Goal: Task Accomplishment & Management: Complete application form

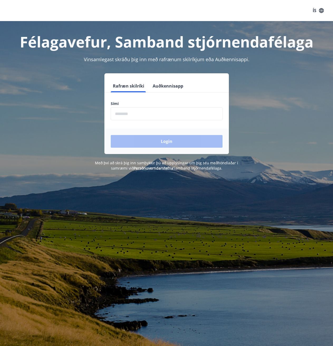
click at [123, 115] on input "phone" at bounding box center [167, 113] width 112 height 13
type input "********"
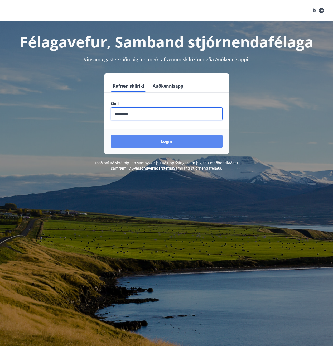
click at [161, 145] on button "Login" at bounding box center [167, 141] width 112 height 13
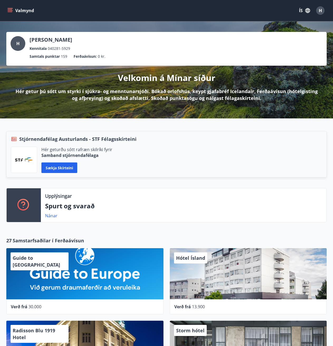
click at [6, 8] on button "Valmynd" at bounding box center [21, 10] width 30 height 9
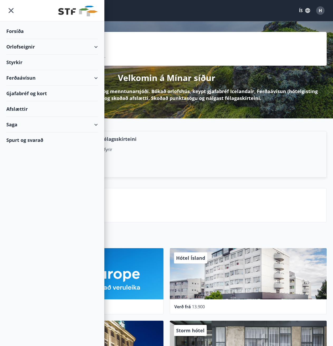
click at [14, 61] on div "Styrkir" at bounding box center [52, 63] width 92 height 16
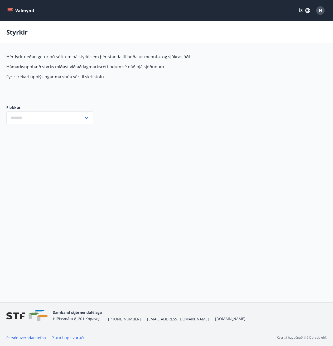
type input "***"
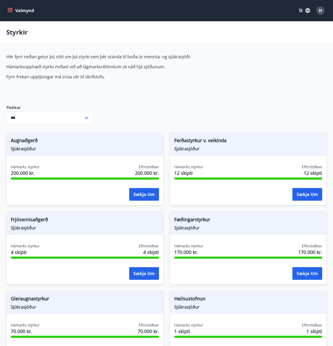
click at [42, 112] on input "***" at bounding box center [44, 117] width 77 height 13
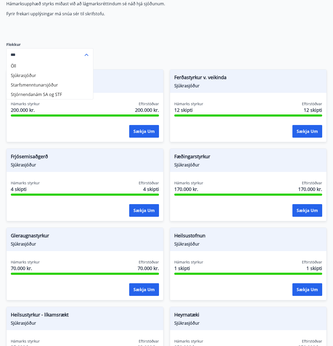
scroll to position [53, 0]
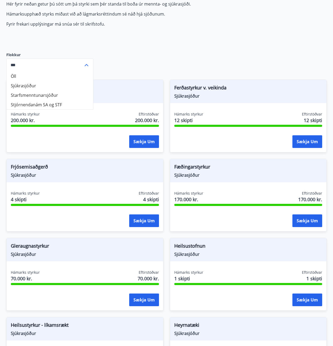
click at [87, 64] on icon at bounding box center [87, 65] width 4 height 2
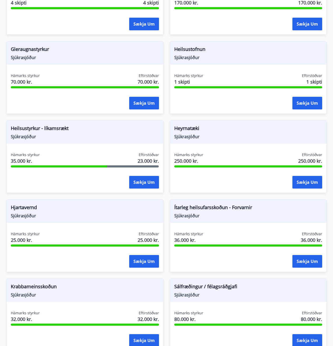
scroll to position [264, 0]
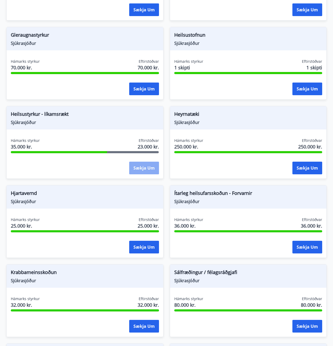
click at [145, 168] on button "Sækja um" at bounding box center [144, 168] width 30 height 13
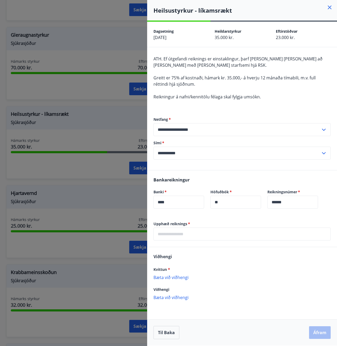
click at [173, 232] on input "text" at bounding box center [241, 234] width 177 height 13
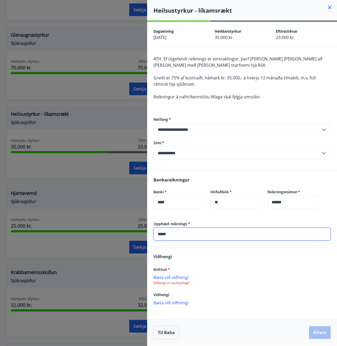
type input "*****"
click at [229, 260] on div "Viðhengi Kvittun * Bæta við viðhengi Viðhengi er nauðsynlegt! Viðhengi Bæta við…" at bounding box center [242, 279] width 190 height 64
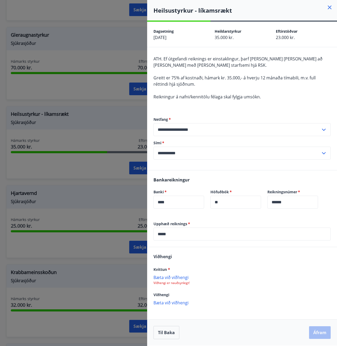
click at [174, 278] on p "Bæta við viðhengi" at bounding box center [241, 277] width 177 height 5
click at [324, 332] on button "Áfram" at bounding box center [320, 332] width 22 height 13
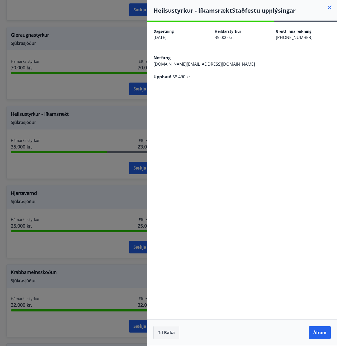
click at [163, 335] on button "Til baka" at bounding box center [166, 332] width 26 height 13
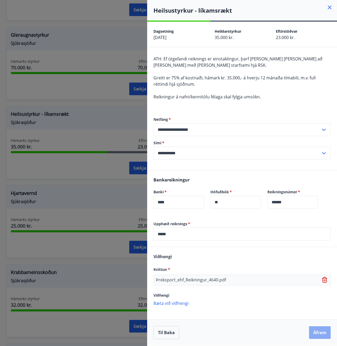
click at [322, 331] on button "Áfram" at bounding box center [320, 332] width 22 height 13
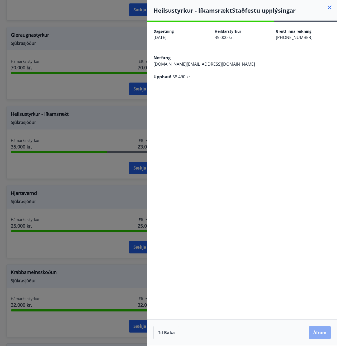
click at [322, 331] on button "Áfram" at bounding box center [320, 332] width 22 height 13
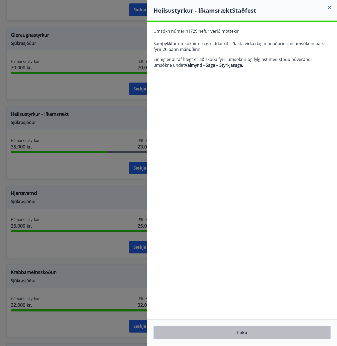
click at [254, 334] on button "Loka" at bounding box center [241, 332] width 177 height 13
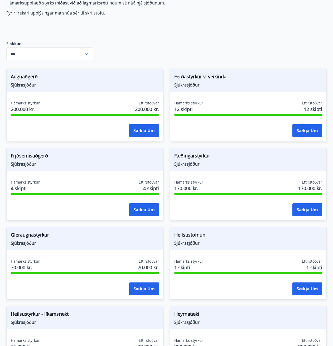
scroll to position [0, 0]
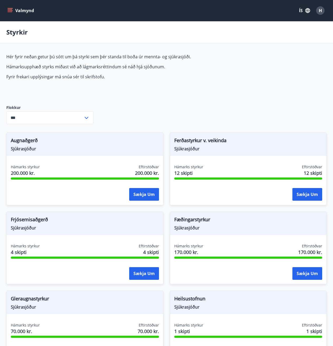
click at [320, 10] on span "H" at bounding box center [320, 11] width 3 height 6
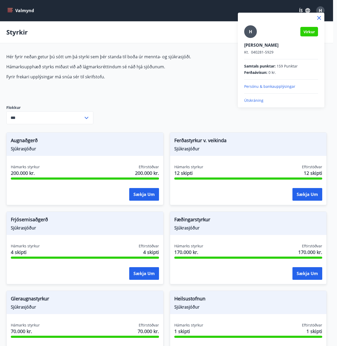
click at [308, 11] on div at bounding box center [168, 173] width 337 height 346
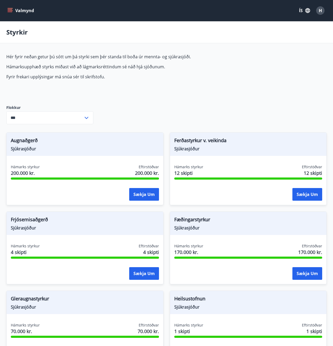
click at [9, 9] on icon "menu" at bounding box center [9, 10] width 5 height 5
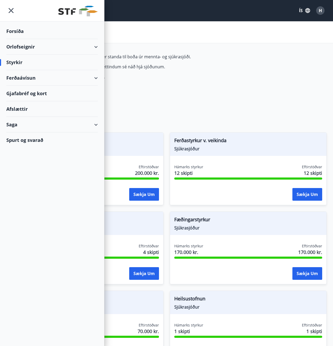
click at [15, 126] on div "Saga" at bounding box center [52, 125] width 92 height 16
click at [27, 157] on div "Umsóknir" at bounding box center [52, 160] width 83 height 11
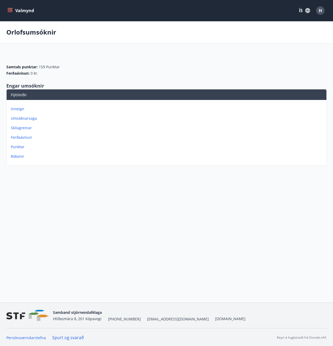
click at [28, 118] on p "Umsóknarsaga" at bounding box center [168, 118] width 314 height 5
